Goal: Information Seeking & Learning: Check status

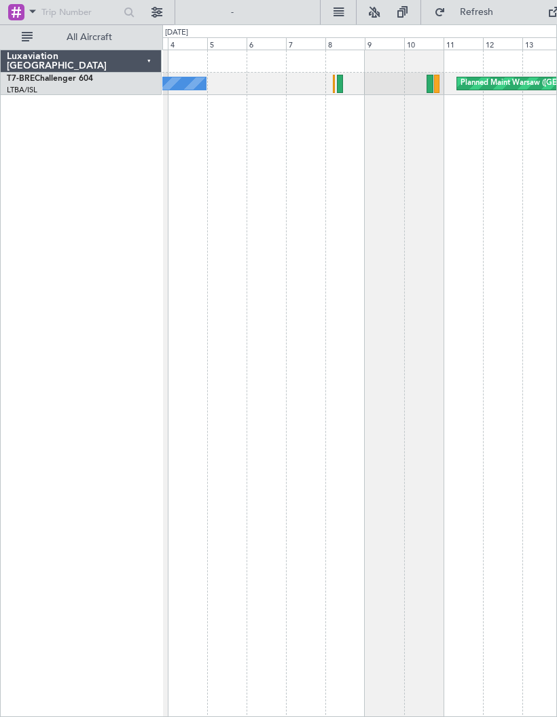
click at [429, 76] on div at bounding box center [430, 84] width 7 height 18
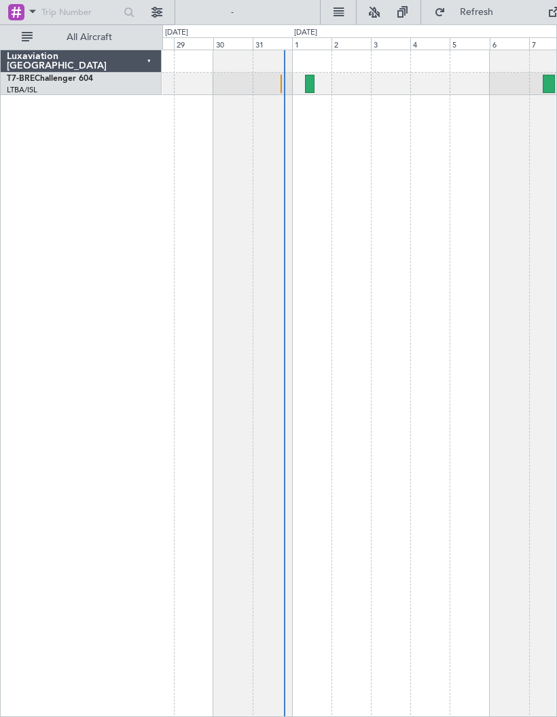
click at [285, 82] on div at bounding box center [359, 84] width 394 height 22
click at [286, 78] on div at bounding box center [359, 84] width 394 height 22
click at [270, 93] on div at bounding box center [359, 84] width 394 height 22
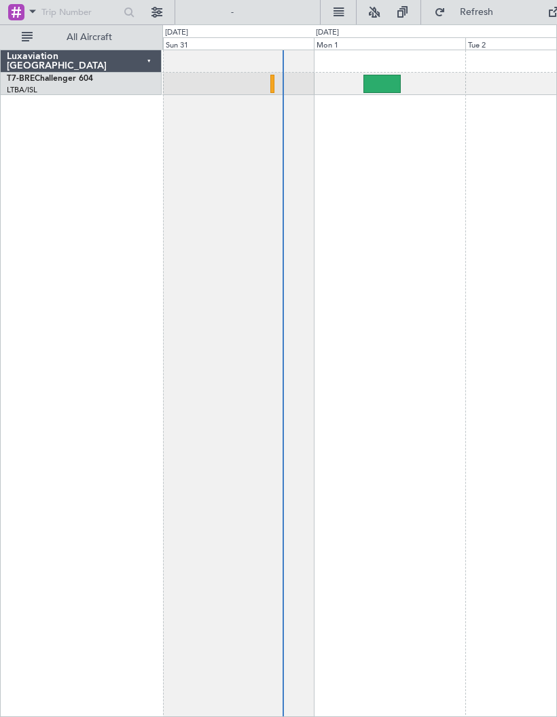
click at [273, 86] on div at bounding box center [272, 84] width 4 height 18
click at [264, 85] on div at bounding box center [359, 84] width 394 height 22
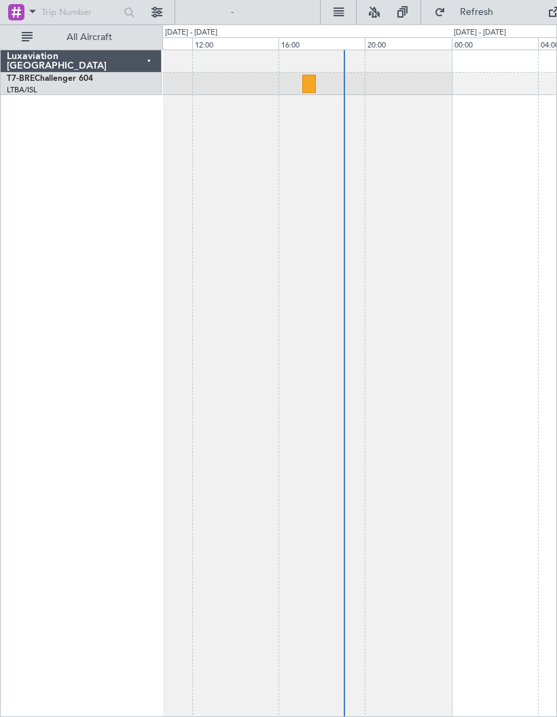
click at [308, 81] on div at bounding box center [308, 84] width 13 height 18
click at [311, 82] on div at bounding box center [308, 84] width 13 height 18
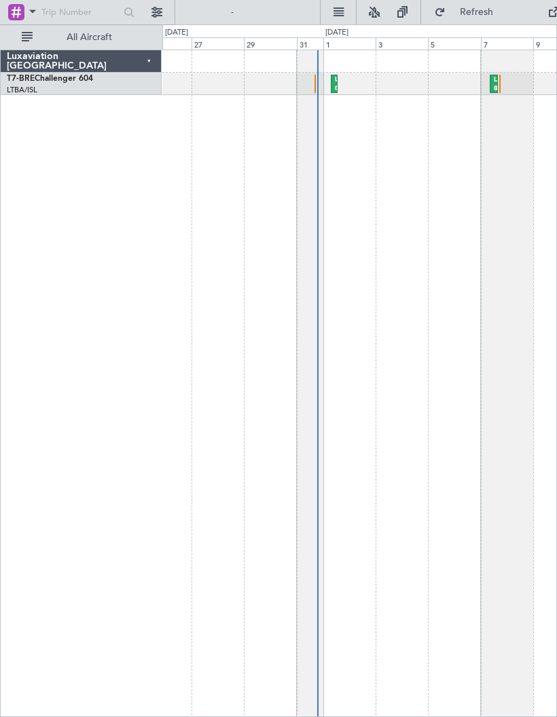
click at [308, 77] on div "UAAA 09:00 Z LJLJ 16:15 Z LJLJ 08:00 Z UAAA 13:50 Z Planned Maint [GEOGRAPHIC_D…" at bounding box center [359, 84] width 394 height 22
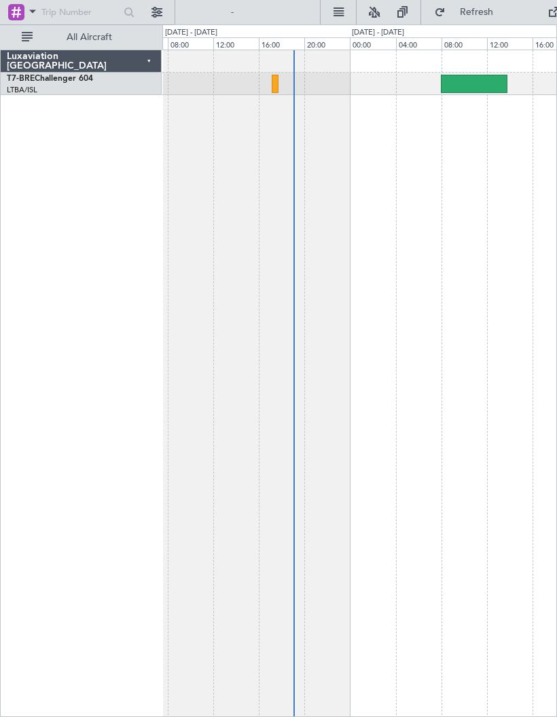
click at [474, 80] on div at bounding box center [474, 84] width 67 height 18
click at [285, 84] on div at bounding box center [359, 84] width 394 height 22
click at [274, 83] on div at bounding box center [275, 84] width 7 height 18
